Goal: Information Seeking & Learning: Learn about a topic

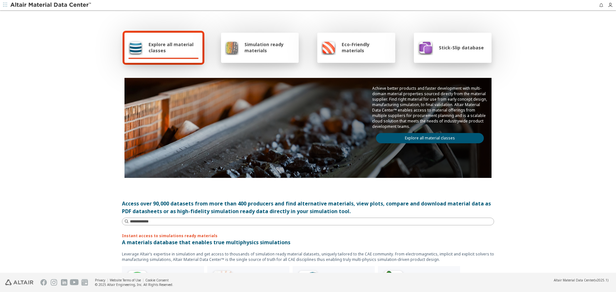
click at [470, 47] on span "Stick-Slip database" at bounding box center [461, 48] width 45 height 6
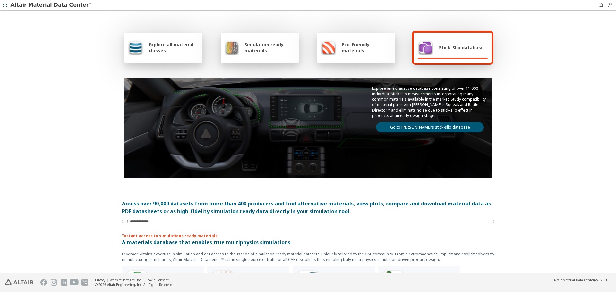
click at [437, 129] on link "Go to [PERSON_NAME]’s stick-slip database" at bounding box center [430, 127] width 108 height 10
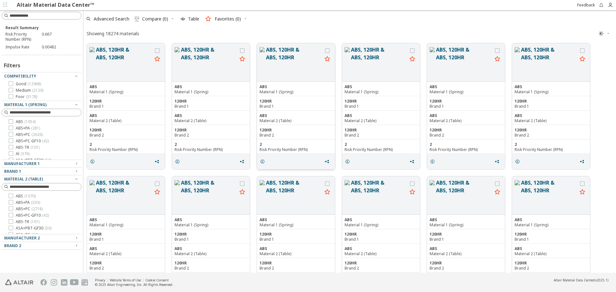
scroll to position [228, 528]
click at [91, 163] on icon "grid" at bounding box center [92, 161] width 5 height 5
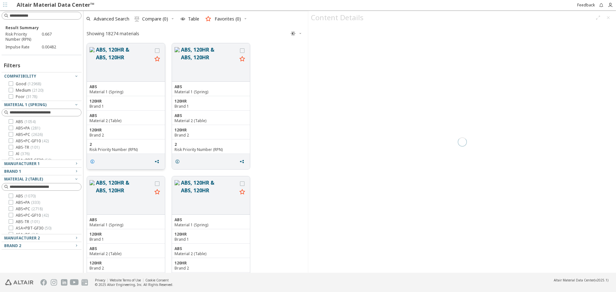
scroll to position [228, 220]
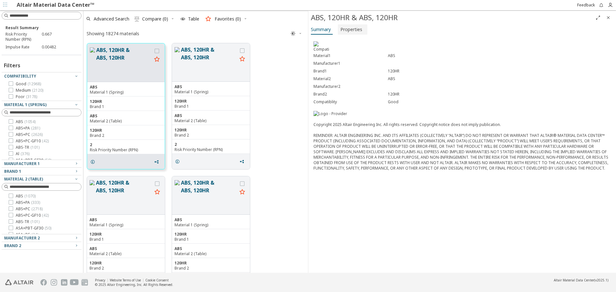
click at [345, 29] on span "Properties" at bounding box center [351, 29] width 22 height 10
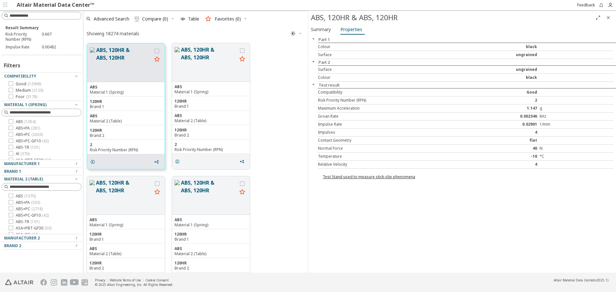
click at [607, 17] on icon "Close" at bounding box center [608, 17] width 5 height 5
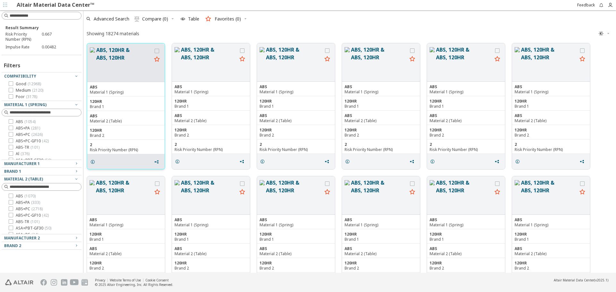
scroll to position [228, 528]
click at [14, 123] on label "ABS ( 1054 )" at bounding box center [22, 121] width 27 height 5
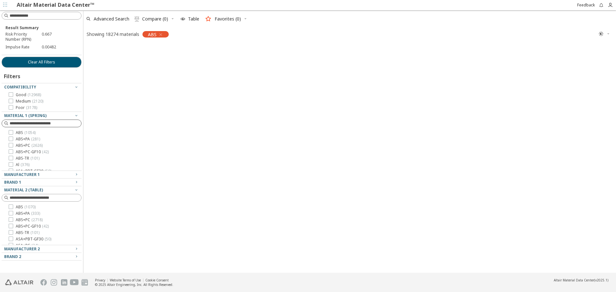
scroll to position [227, 528]
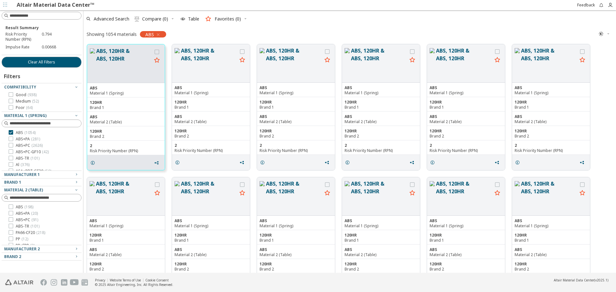
click at [11, 208] on icon at bounding box center [11, 207] width 4 height 4
click at [353, 186] on button "ABS, 120HR & ABS, 120HR" at bounding box center [379, 196] width 56 height 33
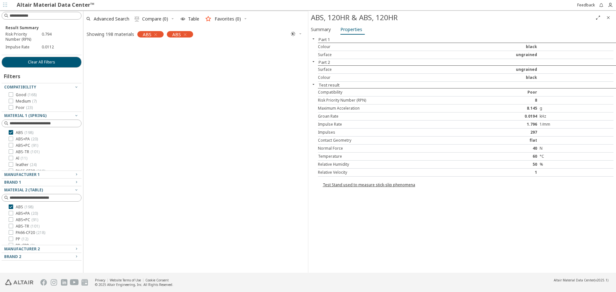
scroll to position [430, 0]
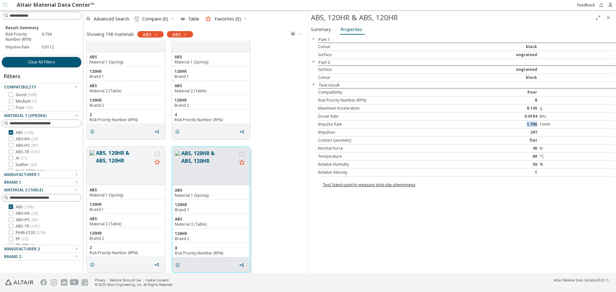
drag, startPoint x: 525, startPoint y: 125, endPoint x: 537, endPoint y: 125, distance: 11.9
click at [537, 125] on div "1.796" at bounding box center [503, 124] width 74 height 5
drag, startPoint x: 317, startPoint y: 125, endPoint x: 558, endPoint y: 123, distance: 240.9
click at [558, 123] on div "Part 1 Colour black Surface ungrained Part 2 Surface ungrained Colour black Tes…" at bounding box center [462, 154] width 308 height 237
click at [609, 18] on icon "Close" at bounding box center [608, 17] width 5 height 5
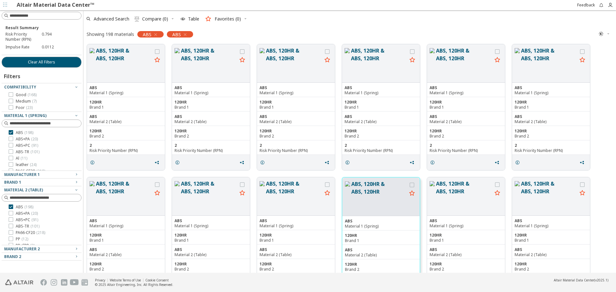
click at [342, 174] on div "ABS, 120HR & ABS, 120HR ABS Material 1 (Spring) 120HR Brand 1 ABS Material 2 (T…" at bounding box center [349, 240] width 532 height 133
click at [120, 19] on span "Advanced Search" at bounding box center [112, 19] width 36 height 4
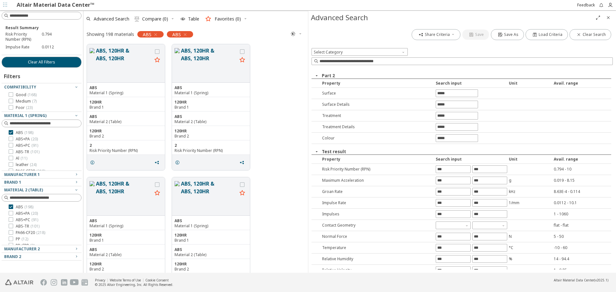
scroll to position [83, 0]
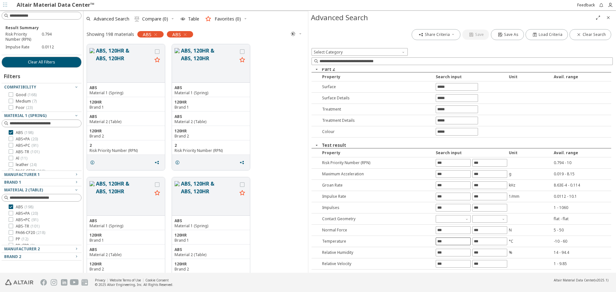
click at [447, 242] on input "text" at bounding box center [453, 241] width 34 height 7
type input "**"
click at [480, 242] on div "Share Criteria Save Save As Load Criteria Clear Search Select Category Part 1 P…" at bounding box center [462, 148] width 308 height 249
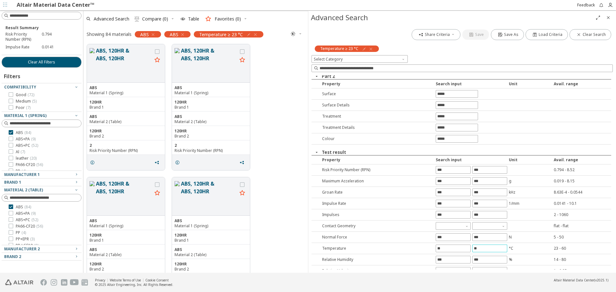
type input "**"
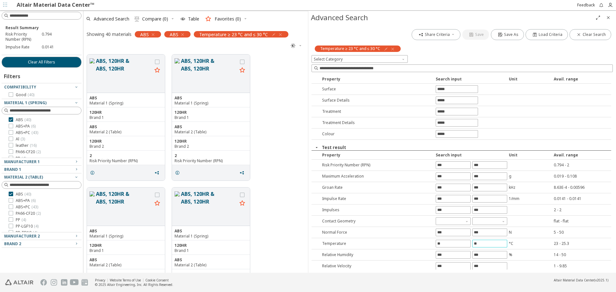
scroll to position [90, 0]
click at [608, 17] on icon "Close" at bounding box center [608, 17] width 5 height 5
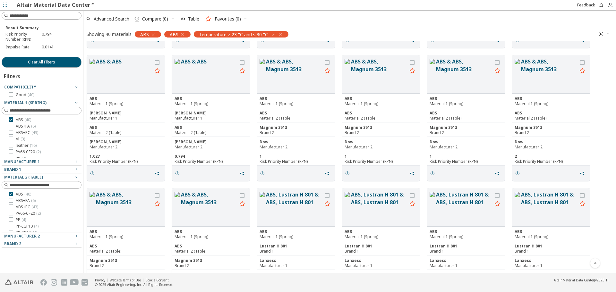
scroll to position [0, 0]
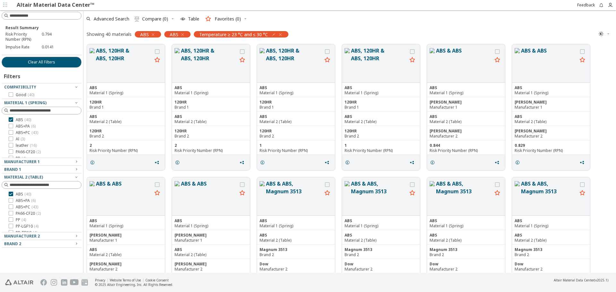
click at [338, 22] on div "Advanced Search  Compare (0) Table Favorites (0)" at bounding box center [346, 19] width 527 height 14
click at [369, 23] on div "Advanced Search  Compare (0) Table Favorites (0)" at bounding box center [346, 19] width 527 height 14
click at [326, 17] on div "Advanced Search  Compare (0) Table Favorites (0)" at bounding box center [346, 19] width 527 height 14
click at [369, 34] on div "Showing 40 materials ABS ABS Temperature ≥ 23 °C and ≤ 30 °C " at bounding box center [349, 33] width 532 height 13
click at [387, 20] on div "Advanced Search  Compare (0) Table Favorites (0)" at bounding box center [346, 19] width 527 height 14
